Goal: Information Seeking & Learning: Learn about a topic

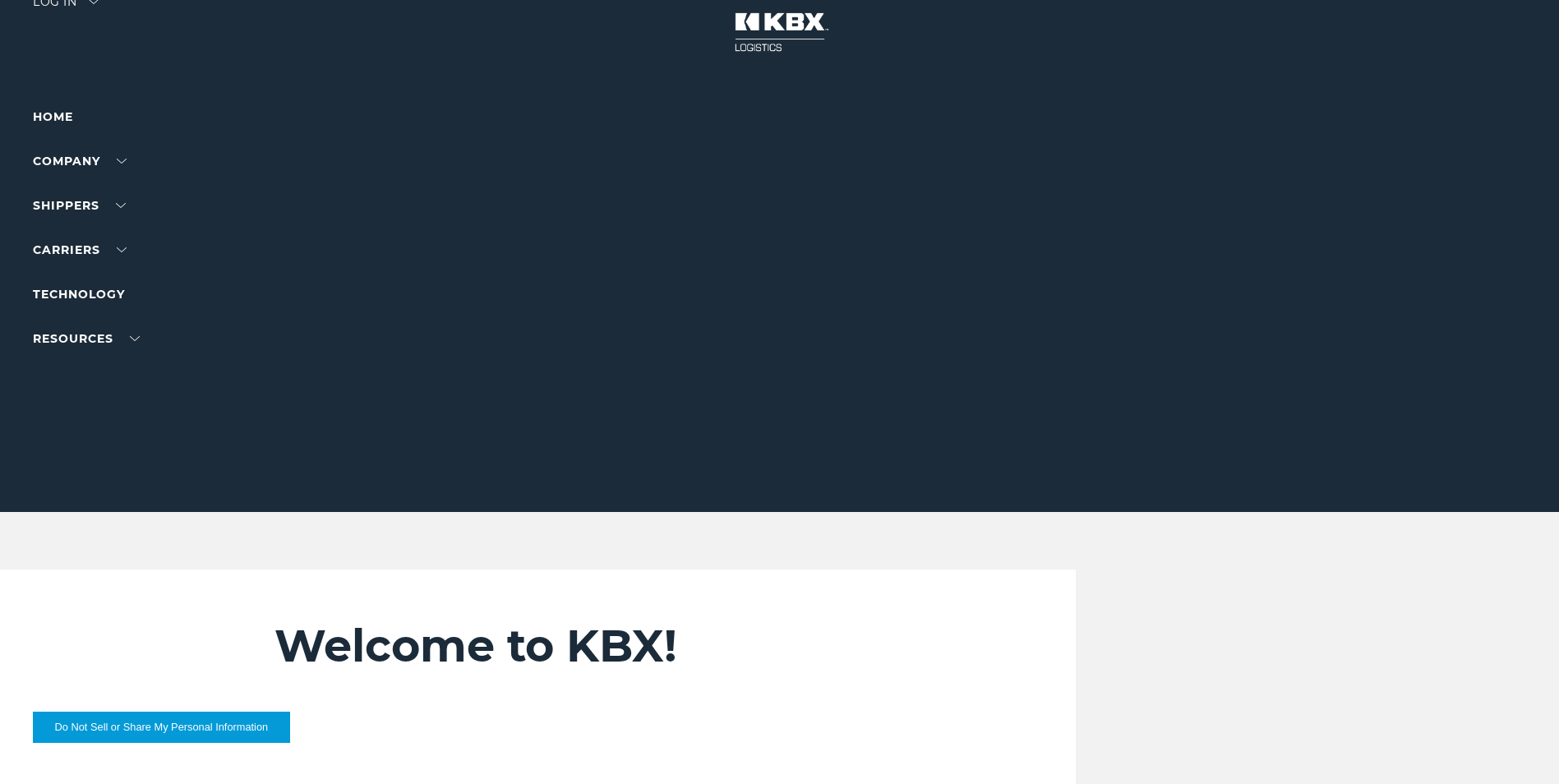
scroll to position [493, 0]
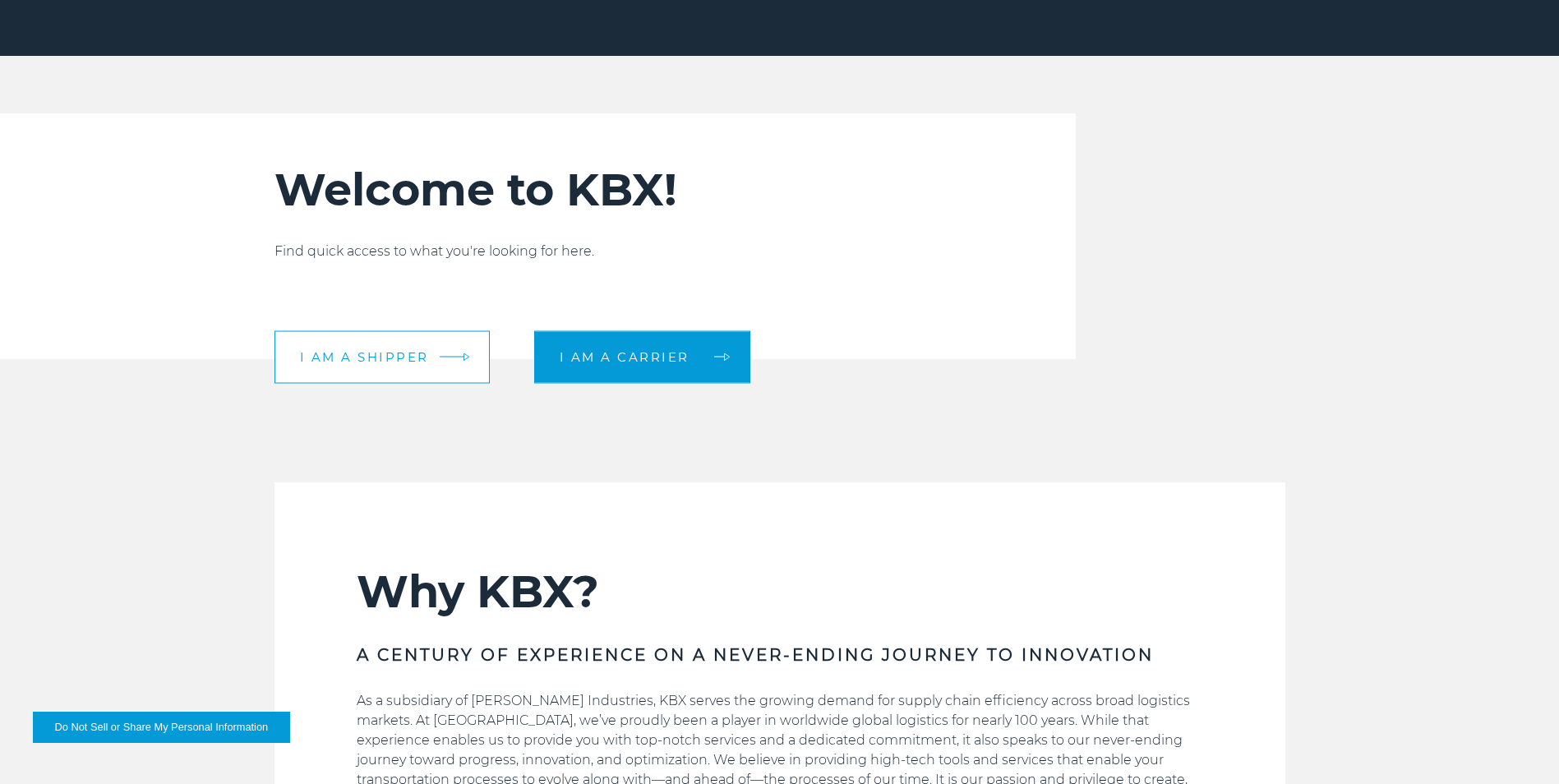
click at [446, 354] on link "I am a shipper" at bounding box center [381, 357] width 215 height 53
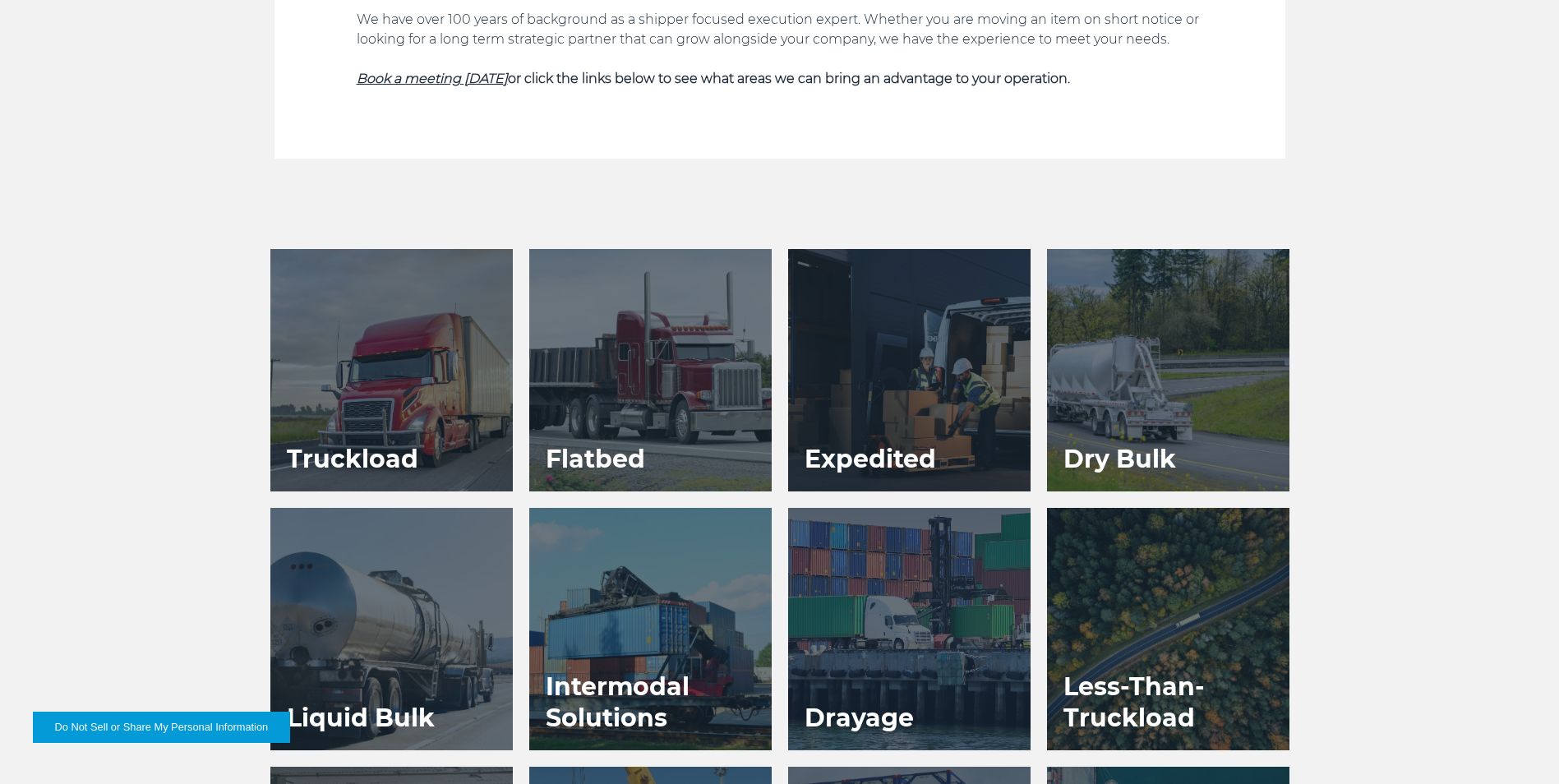
scroll to position [938, 0]
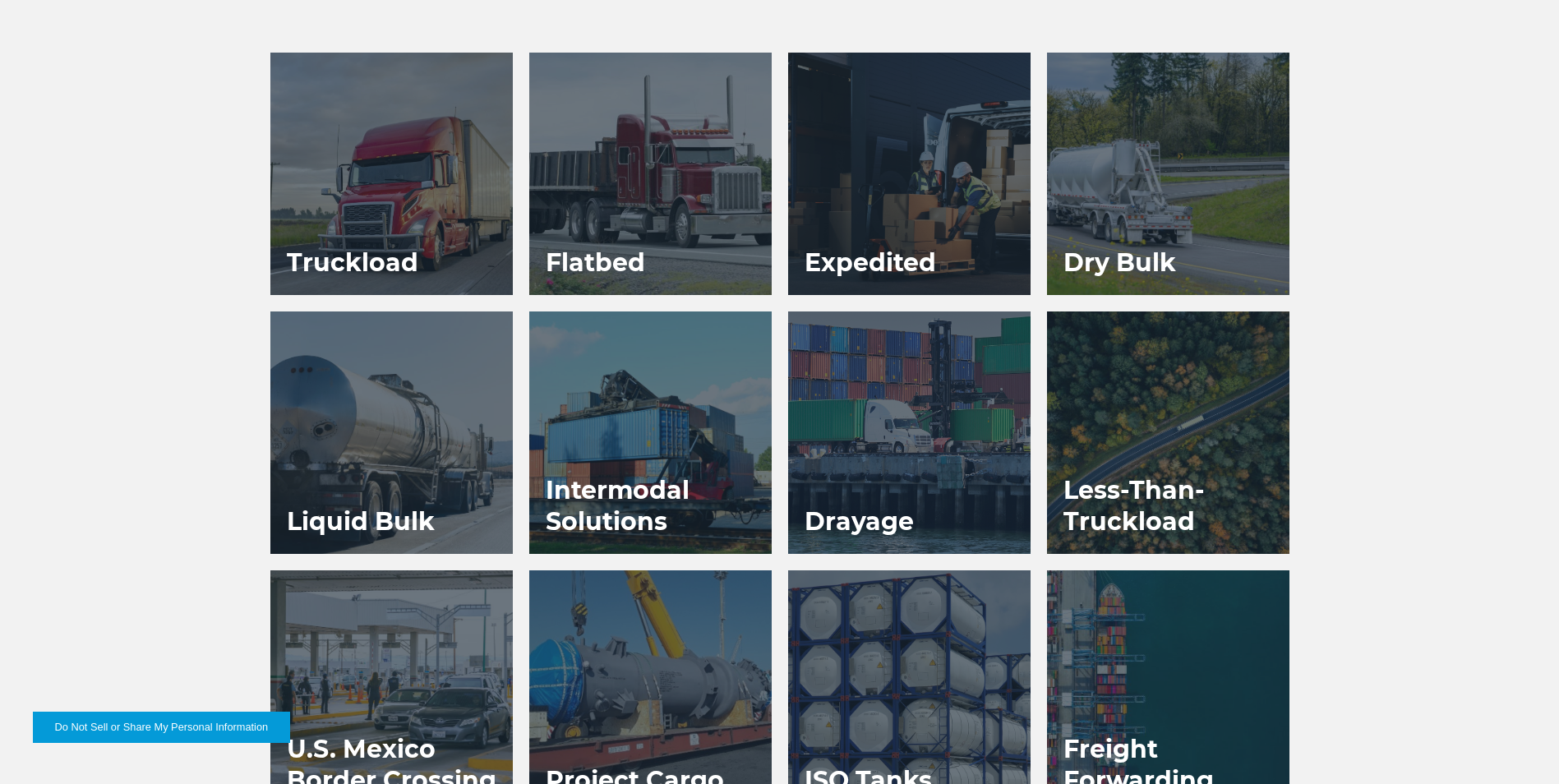
click at [1177, 439] on div at bounding box center [1169, 432] width 242 height 242
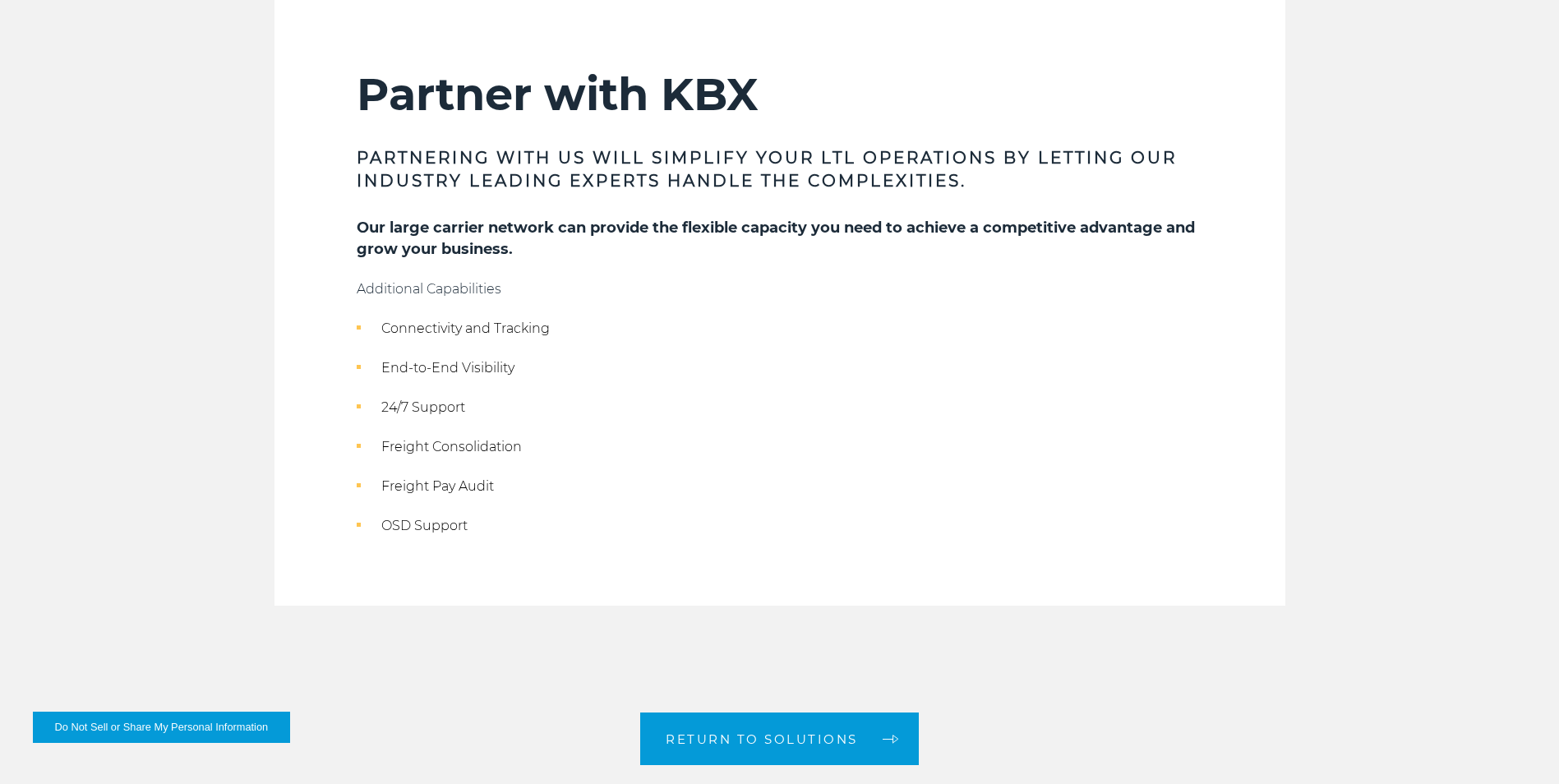
scroll to position [1150, 0]
